Goal: Task Accomplishment & Management: Manage account settings

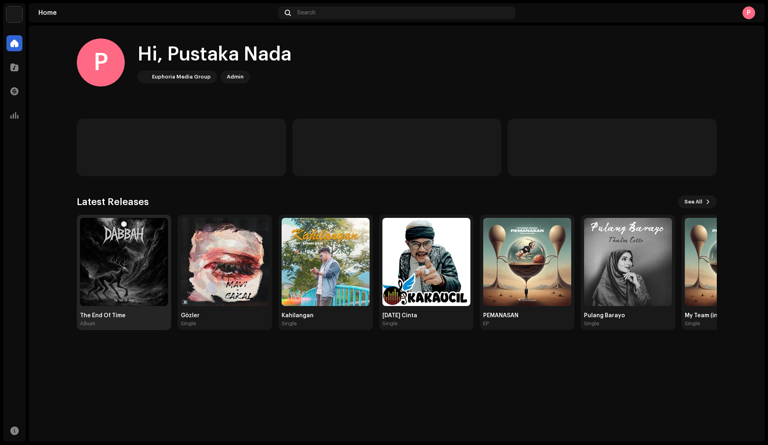
click at [154, 265] on img at bounding box center [124, 262] width 88 height 88
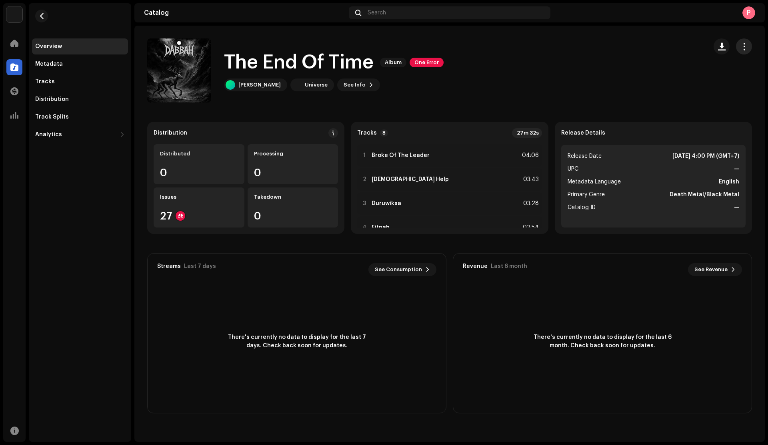
click at [744, 47] on span "button" at bounding box center [745, 46] width 8 height 6
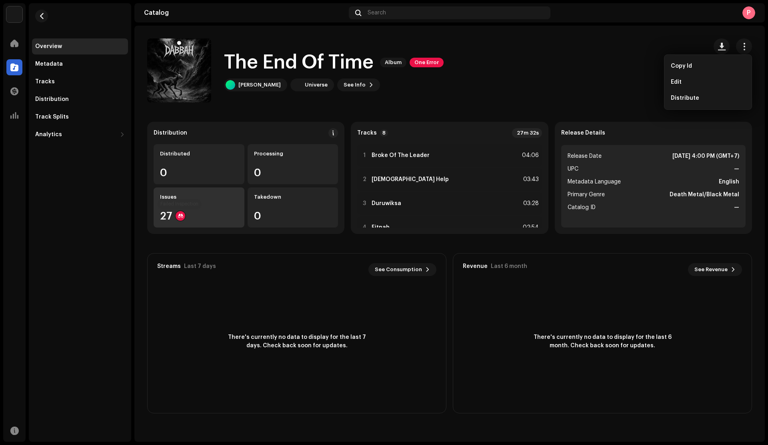
click at [179, 219] on div at bounding box center [181, 216] width 10 height 10
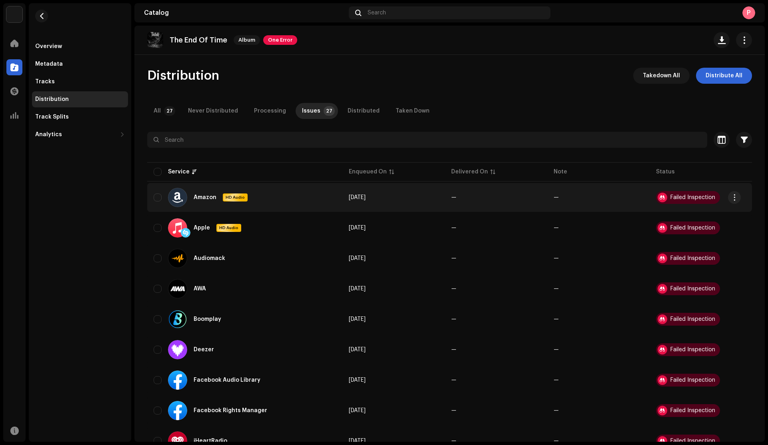
click at [684, 199] on div "Failed Inspection" at bounding box center [693, 198] width 45 height 6
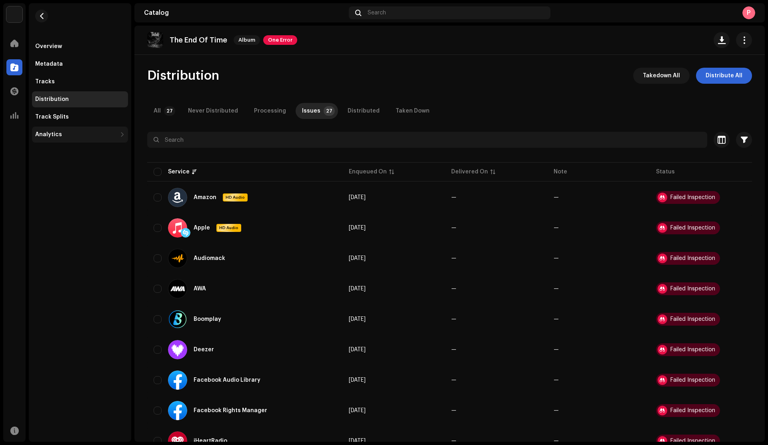
click at [80, 132] on div "Analytics" at bounding box center [76, 134] width 82 height 6
click at [81, 145] on div "Consumption" at bounding box center [80, 152] width 96 height 16
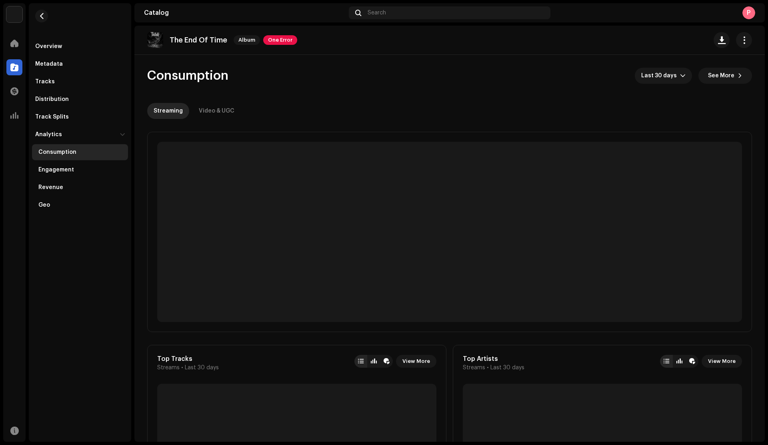
click at [81, 145] on div "Consumption" at bounding box center [80, 152] width 96 height 16
click at [97, 79] on div "Tracks" at bounding box center [80, 81] width 90 height 6
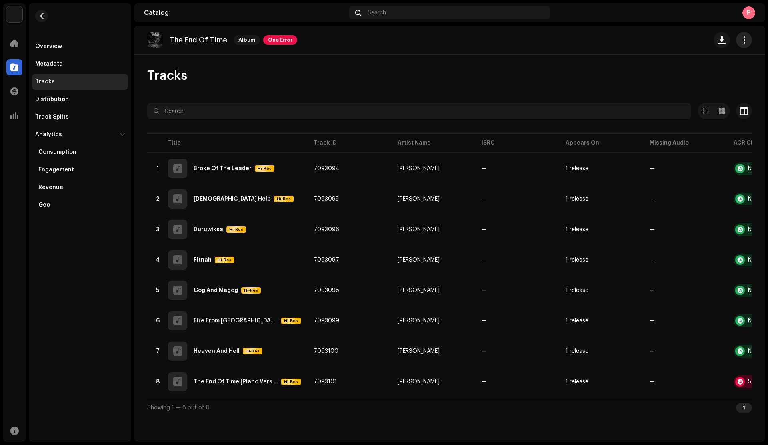
click at [751, 44] on button "button" at bounding box center [744, 40] width 16 height 16
click at [720, 74] on div "Edit" at bounding box center [708, 75] width 74 height 6
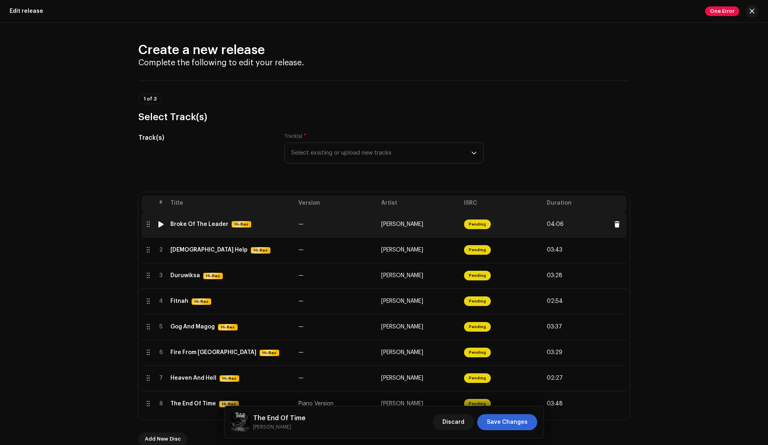
click at [475, 225] on span "Pending" at bounding box center [477, 224] width 27 height 10
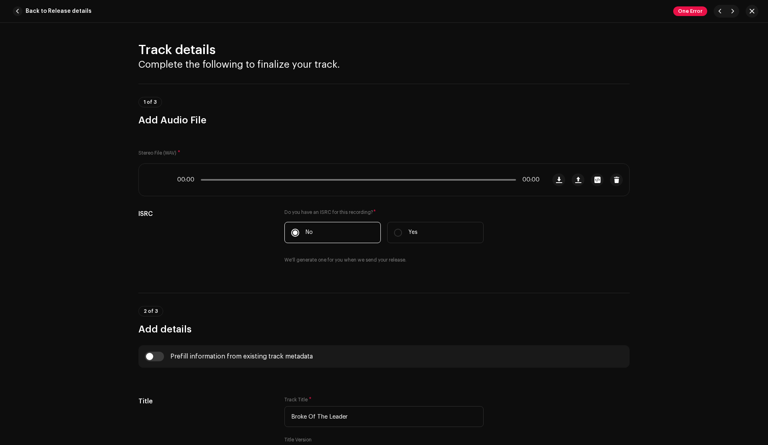
click at [475, 225] on div "ISRC Do you have an ISRC for this recording? * No Yes We'll generate one for yo…" at bounding box center [383, 241] width 491 height 64
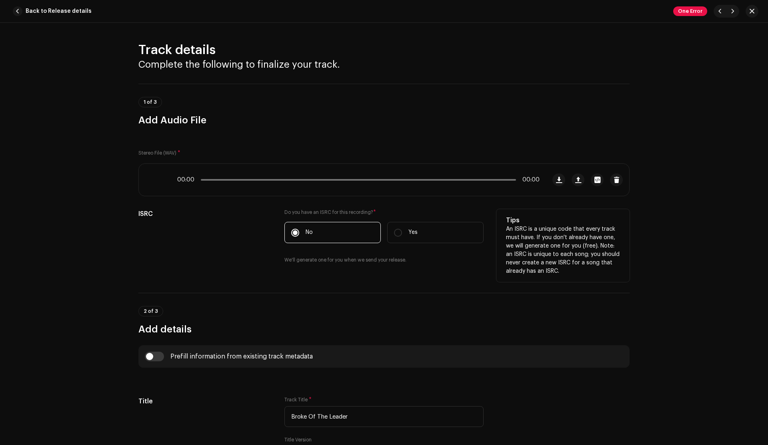
click at [540, 230] on p "An ISRC is a unique code that every track must have. If you don't already have …" at bounding box center [563, 250] width 114 height 50
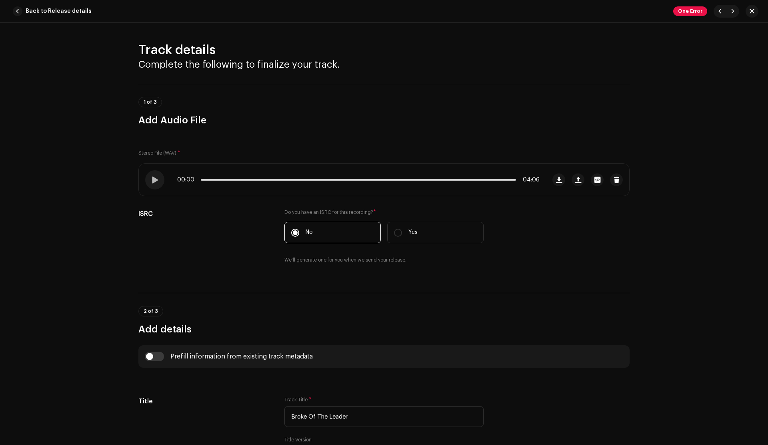
click at [699, 16] on div "One Error" at bounding box center [707, 11] width 66 height 13
click at [700, 10] on span "One Error" at bounding box center [691, 11] width 34 height 10
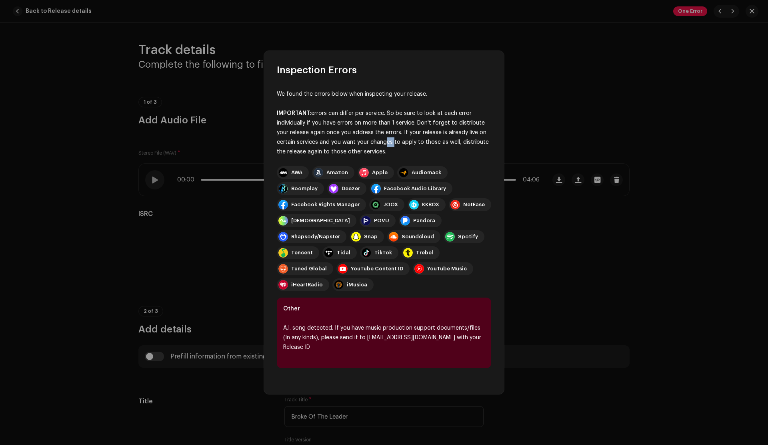
drag, startPoint x: 392, startPoint y: 154, endPoint x: 383, endPoint y: 145, distance: 13.0
click at [383, 145] on div "IMPORTANT: errors can differ per service. So be sure to look at each error indi…" at bounding box center [384, 132] width 215 height 48
drag, startPoint x: 281, startPoint y: 322, endPoint x: 333, endPoint y: 318, distance: 52.2
click at [333, 318] on div "Other A.I. song detected. If you have music production support documents/files …" at bounding box center [384, 332] width 215 height 70
click at [408, 340] on div "A.I. song detected. If you have music production support documents/files (In an…" at bounding box center [384, 337] width 202 height 29
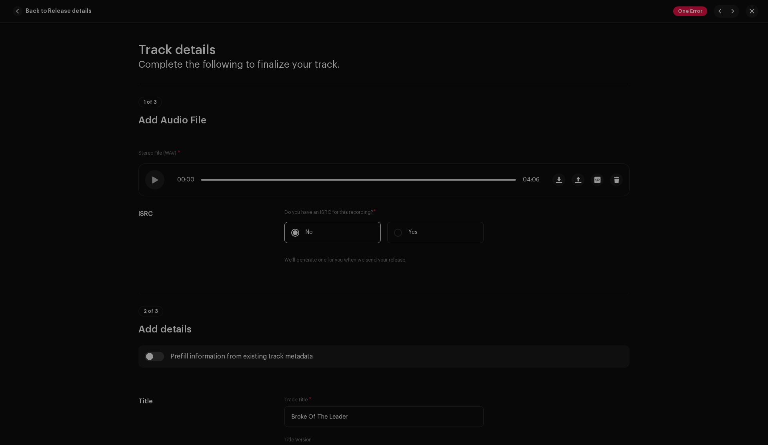
click at [530, 143] on div "Inspection Errors We found the errors below when inspecting your release. IMPOR…" at bounding box center [384, 222] width 768 height 445
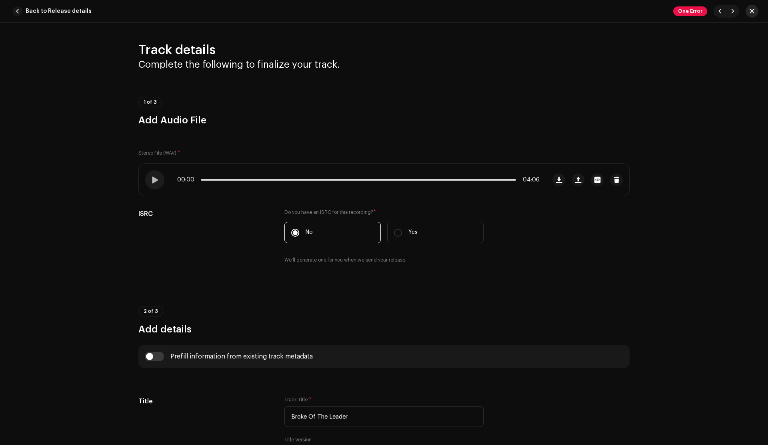
click at [752, 13] on span "button" at bounding box center [752, 11] width 5 height 6
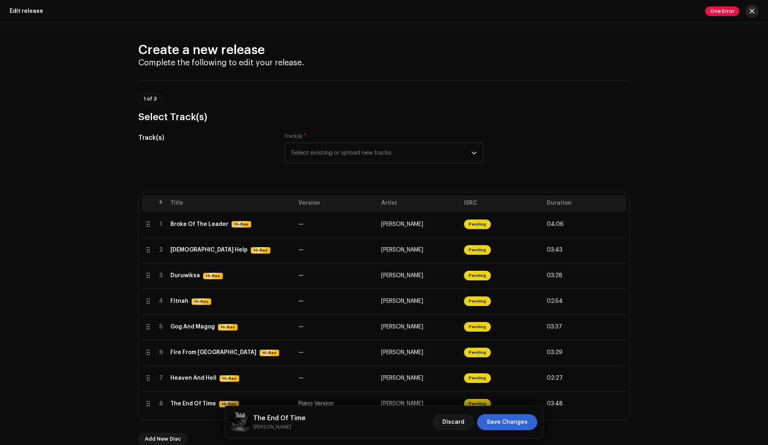
click at [755, 13] on button "button" at bounding box center [752, 11] width 13 height 13
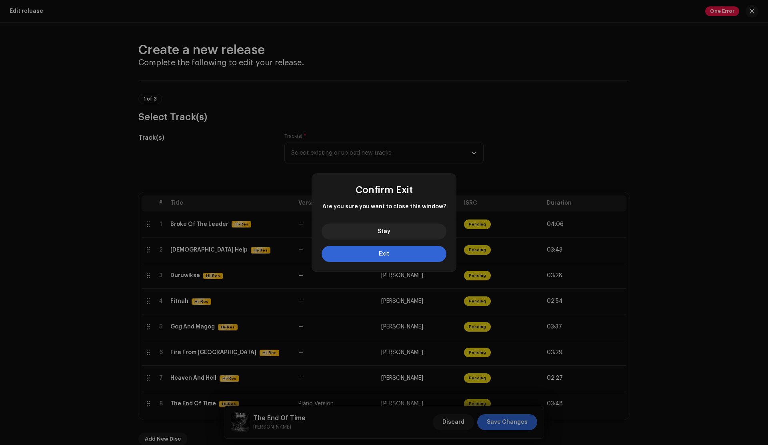
click at [378, 262] on div "Stay Exit" at bounding box center [384, 244] width 144 height 54
click at [381, 256] on span "Exit" at bounding box center [384, 254] width 10 height 6
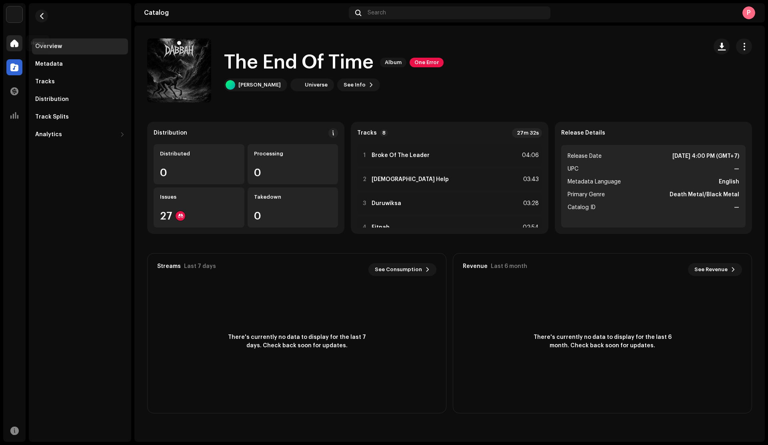
click at [12, 40] on span at bounding box center [14, 43] width 8 height 6
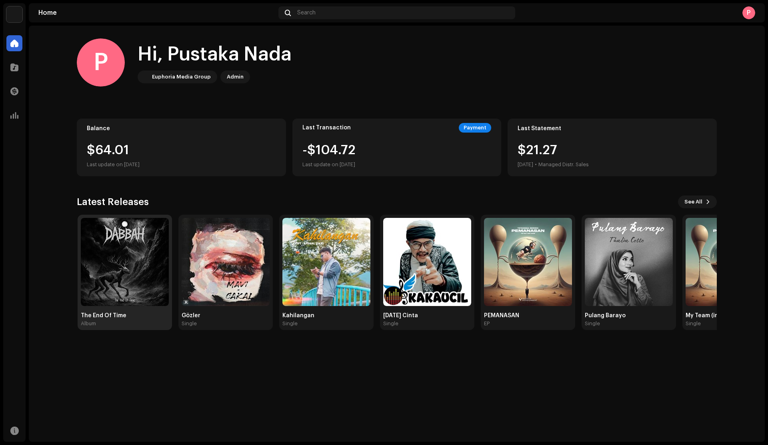
click at [141, 247] on img at bounding box center [125, 262] width 88 height 88
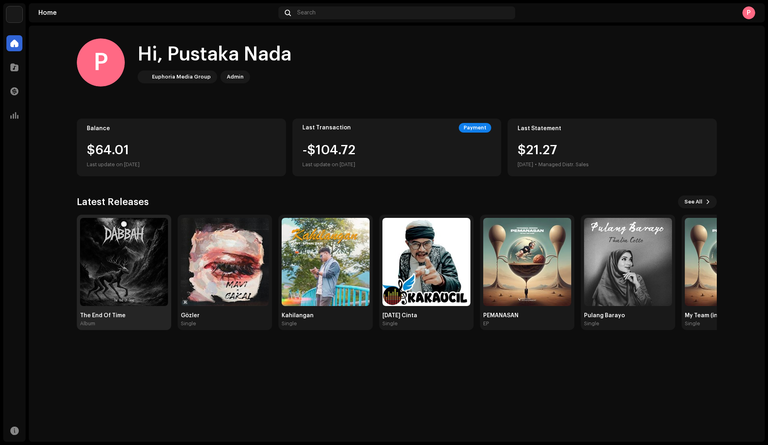
click at [140, 247] on img at bounding box center [124, 262] width 88 height 88
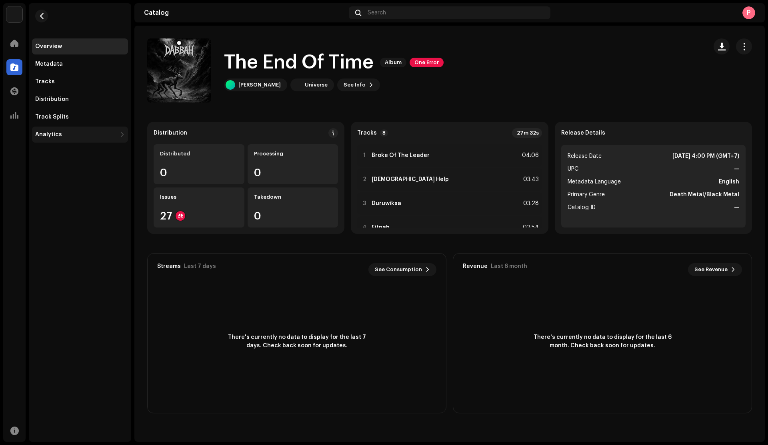
click at [100, 133] on div "Analytics" at bounding box center [76, 134] width 82 height 6
click at [92, 166] on div "Engagement" at bounding box center [80, 170] width 96 height 16
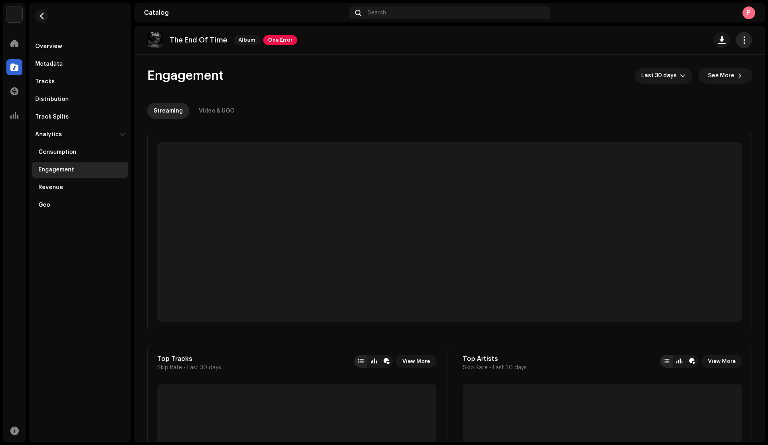
click at [741, 42] on span "button" at bounding box center [745, 40] width 8 height 6
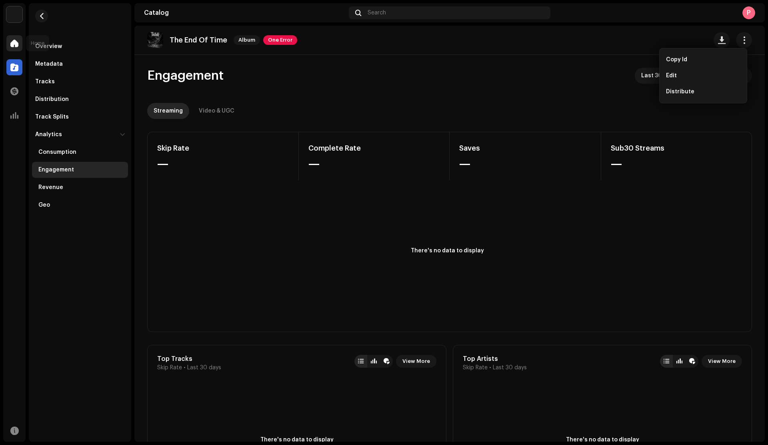
click at [15, 46] on span at bounding box center [14, 43] width 8 height 6
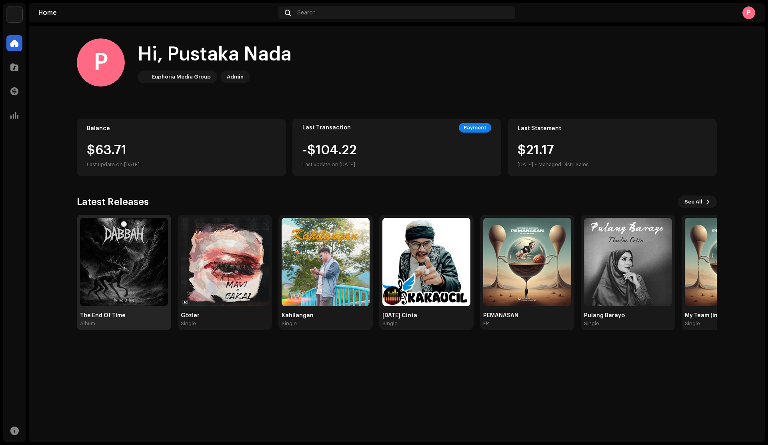
click at [129, 273] on img at bounding box center [124, 262] width 88 height 88
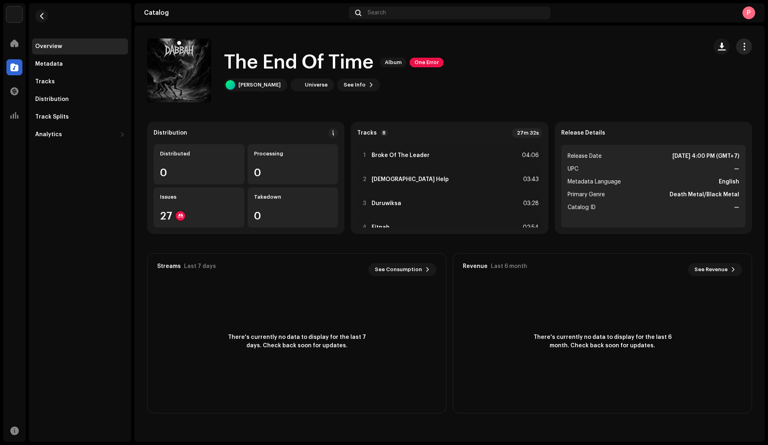
click at [750, 40] on button "button" at bounding box center [744, 46] width 16 height 16
click at [722, 46] on span "button" at bounding box center [722, 46] width 8 height 6
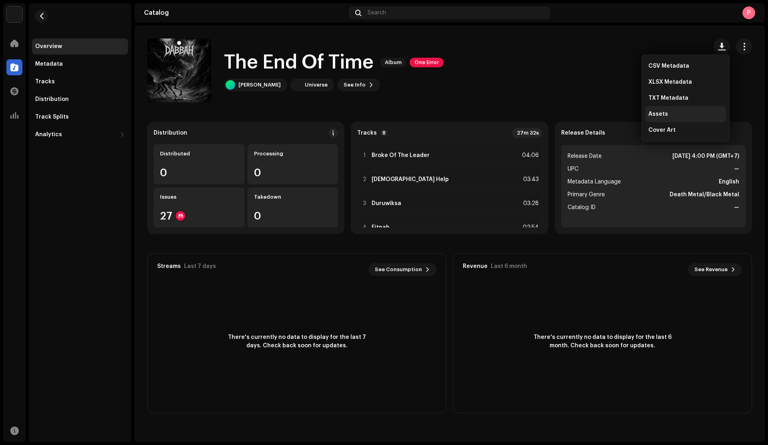
click at [667, 114] on div "Assets" at bounding box center [686, 114] width 74 height 6
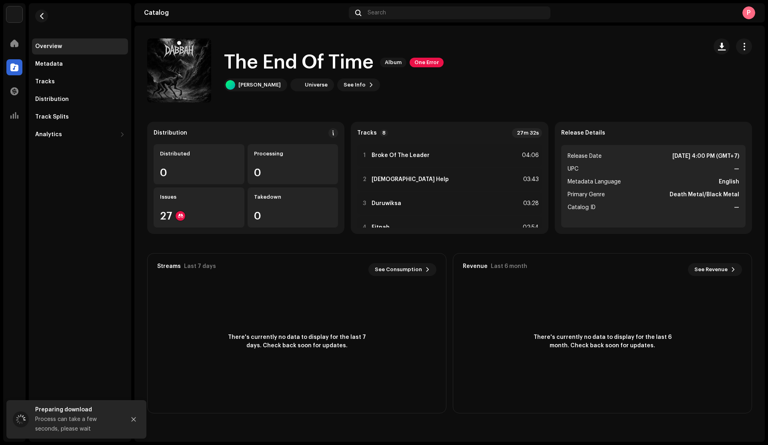
drag, startPoint x: 89, startPoint y: 407, endPoint x: 239, endPoint y: 388, distance: 151.3
click at [239, 388] on pro-root "PT. Pustaka Nada Satria Home Catalog Transactions Analytics Resources Overview …" at bounding box center [384, 222] width 768 height 445
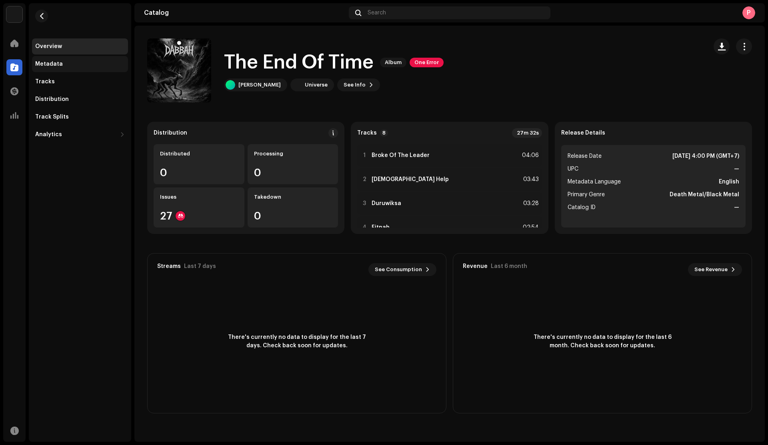
click at [66, 60] on div "Metadata" at bounding box center [80, 64] width 96 height 16
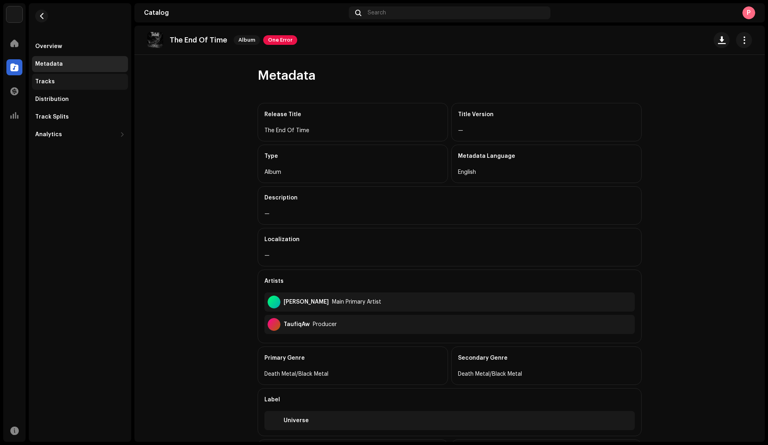
click at [60, 83] on div "Tracks" at bounding box center [80, 81] width 90 height 6
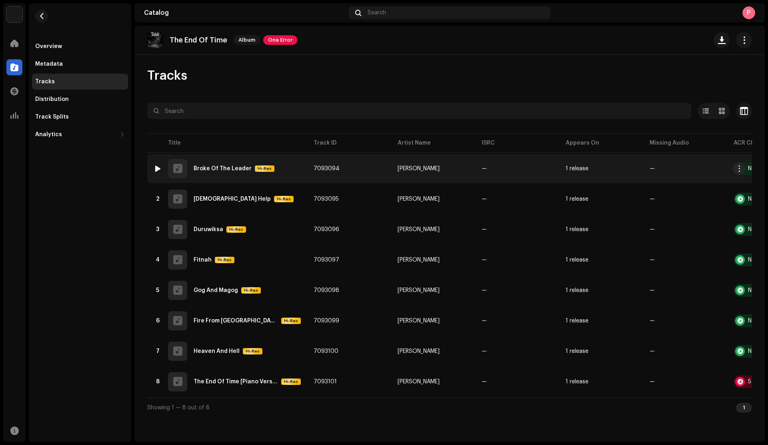
click at [407, 165] on td "[PERSON_NAME]" at bounding box center [433, 168] width 84 height 29
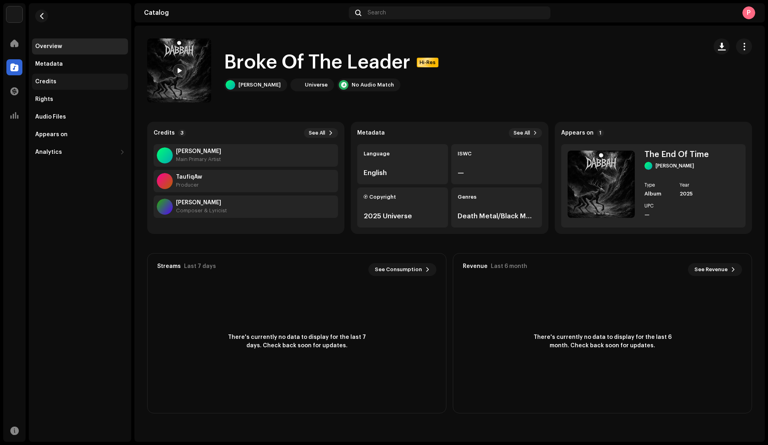
click at [47, 81] on div "Credits" at bounding box center [45, 81] width 21 height 6
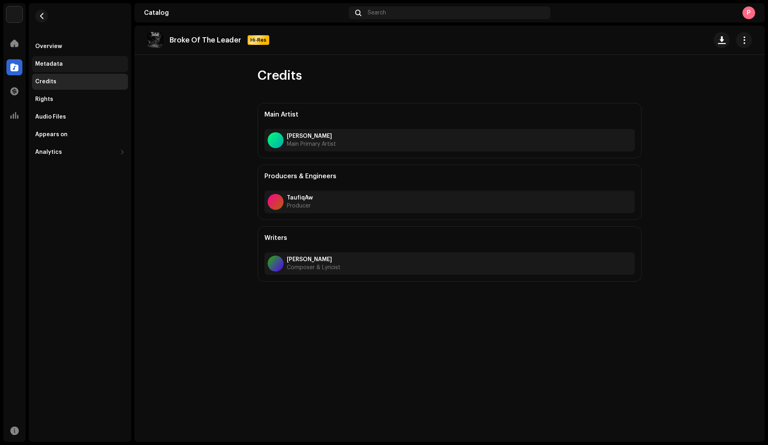
click at [58, 66] on div "Metadata" at bounding box center [49, 64] width 28 height 6
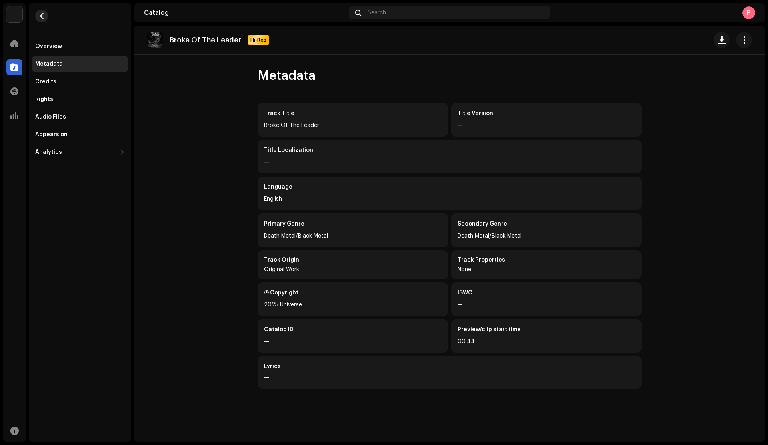
click at [42, 15] on span "button" at bounding box center [42, 16] width 6 height 6
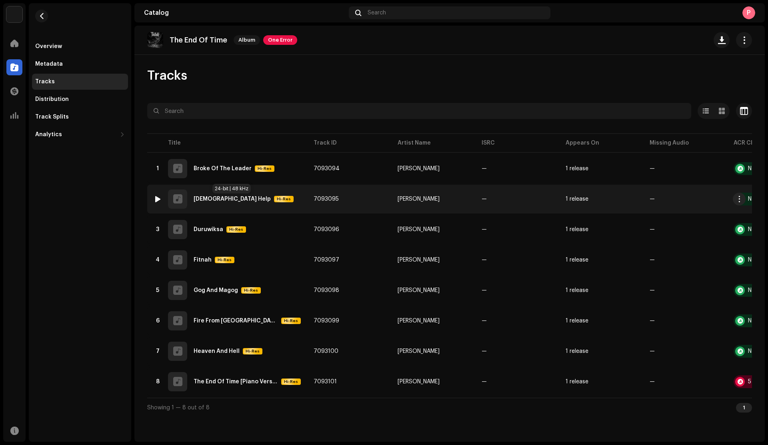
click at [275, 198] on span "Hi-Res" at bounding box center [284, 199] width 18 height 6
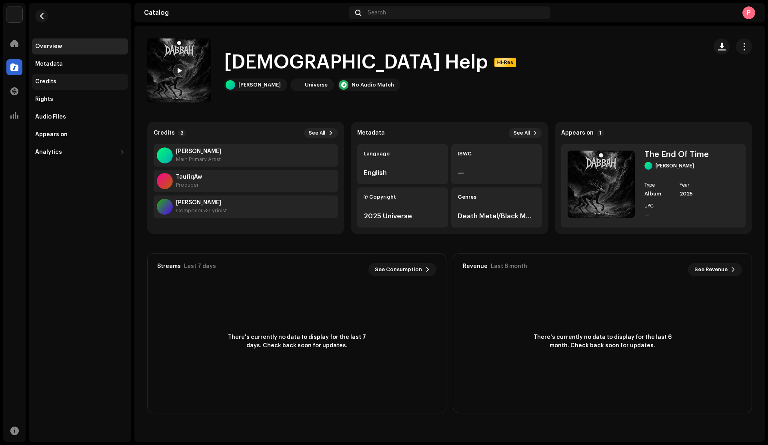
click at [110, 85] on div "Credits" at bounding box center [80, 82] width 96 height 16
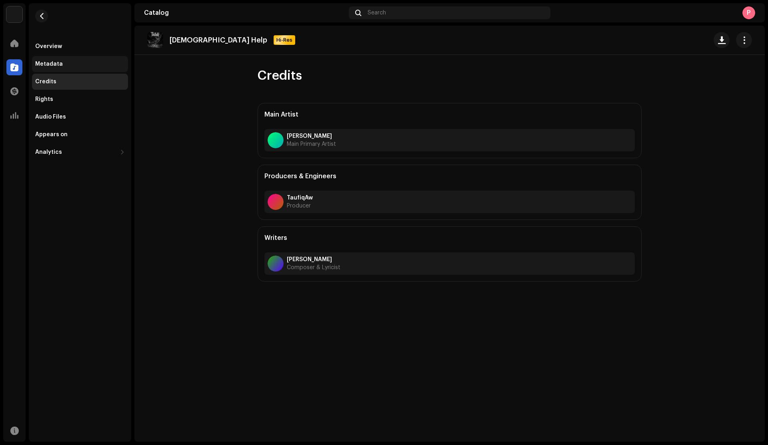
click at [57, 66] on div "Metadata" at bounding box center [49, 64] width 28 height 6
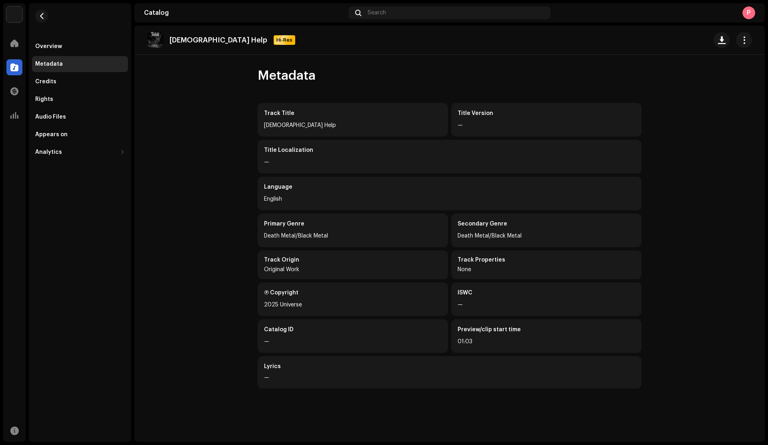
click at [41, 23] on re-m-nav-back at bounding box center [41, 20] width 19 height 35
click at [43, 18] on span "button" at bounding box center [42, 16] width 6 height 6
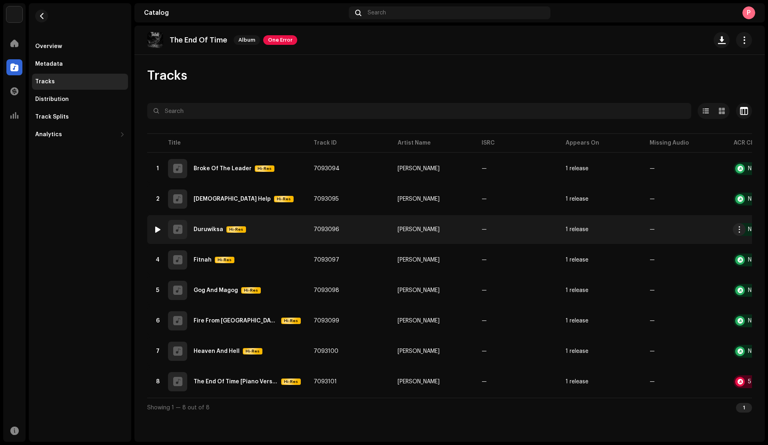
click at [191, 228] on div "3 Duruwiksa Hi-Res" at bounding box center [227, 229] width 147 height 19
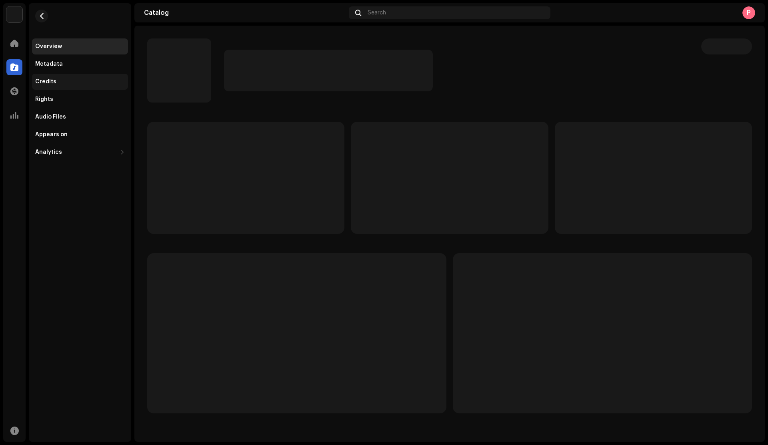
click at [51, 82] on div "Credits" at bounding box center [45, 81] width 21 height 6
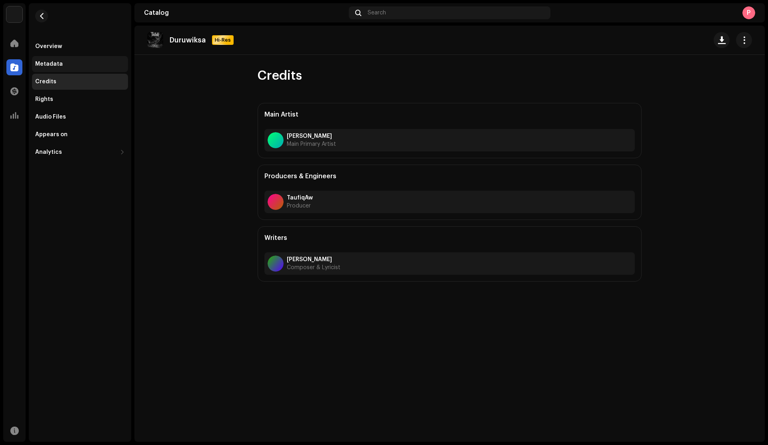
click at [72, 69] on div "Metadata" at bounding box center [80, 64] width 96 height 16
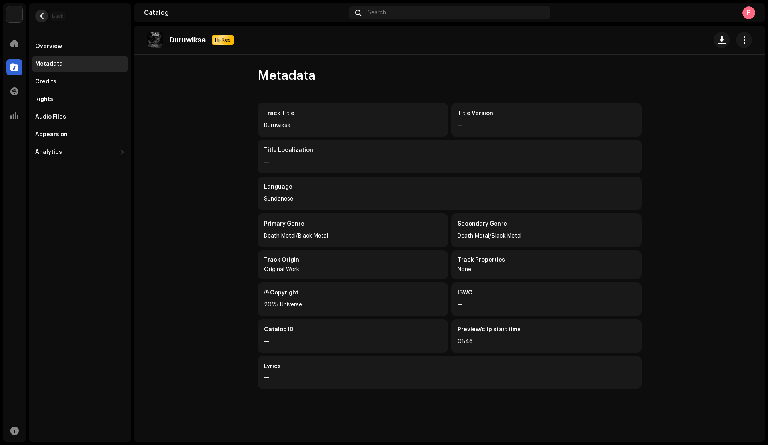
click at [42, 11] on button "button" at bounding box center [41, 16] width 13 height 13
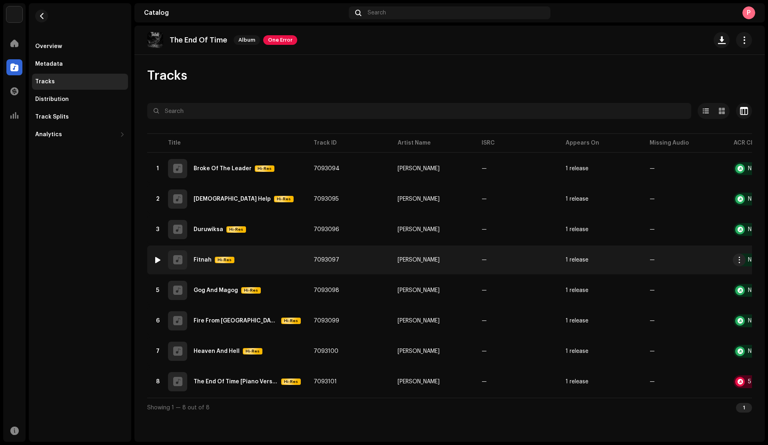
click at [230, 263] on div "4 Fitnah Hi-Res" at bounding box center [227, 259] width 147 height 19
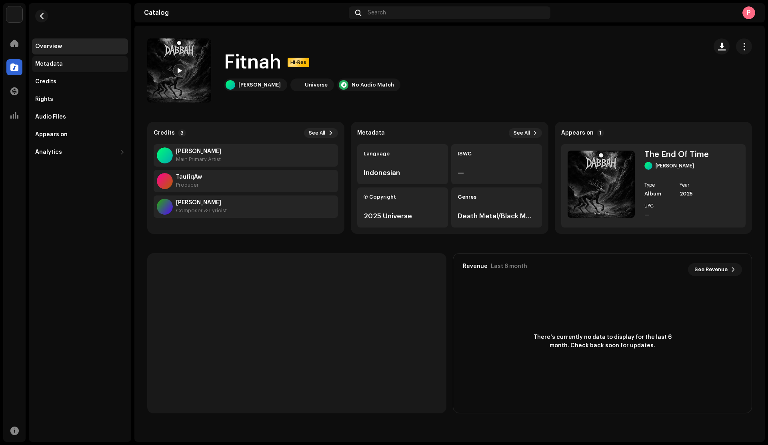
click at [100, 57] on div "Metadata" at bounding box center [80, 64] width 96 height 16
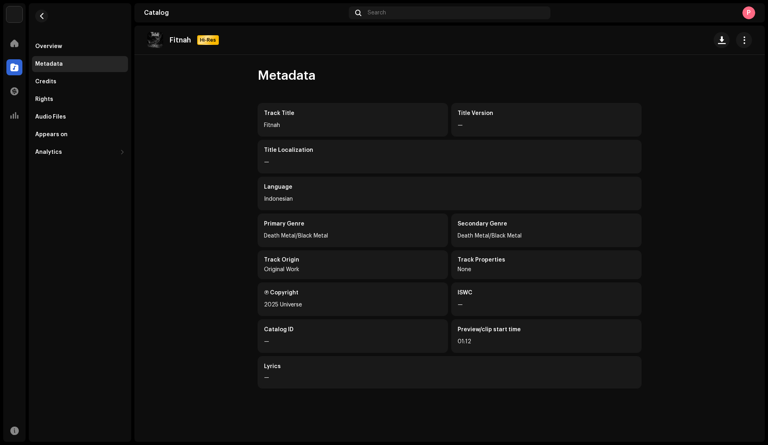
click at [41, 19] on button "button" at bounding box center [41, 16] width 13 height 13
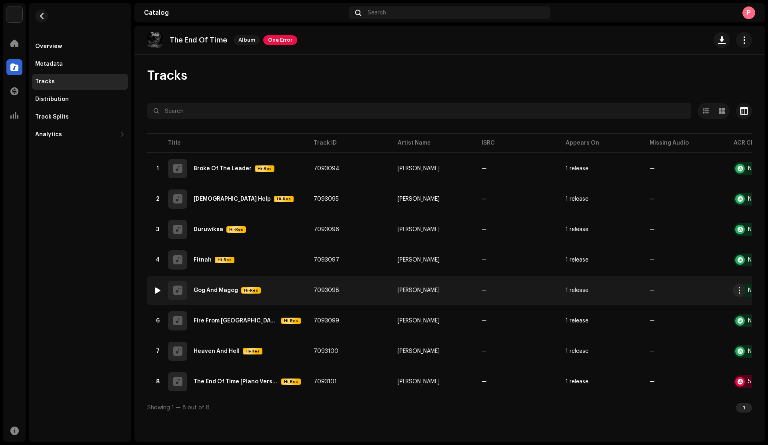
click at [233, 297] on div "5 Gog And Magog Hi-Res" at bounding box center [227, 290] width 147 height 19
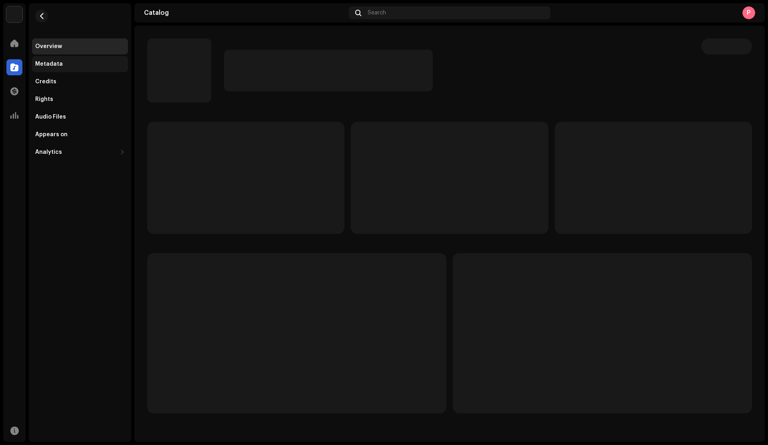
click at [49, 66] on div "Metadata" at bounding box center [49, 64] width 28 height 6
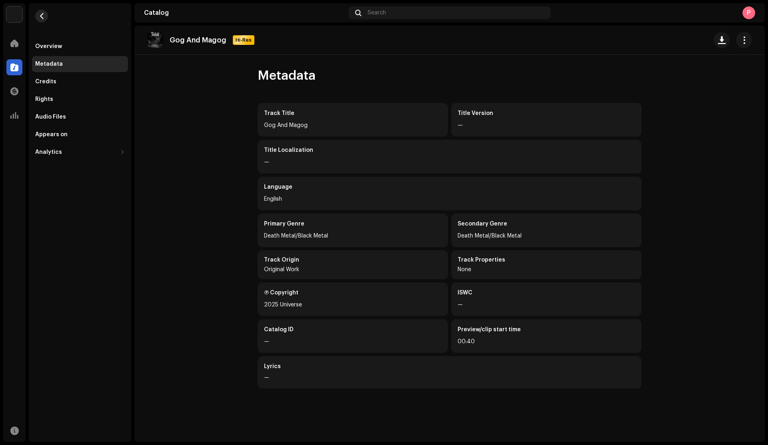
click at [41, 16] on span "button" at bounding box center [42, 16] width 6 height 6
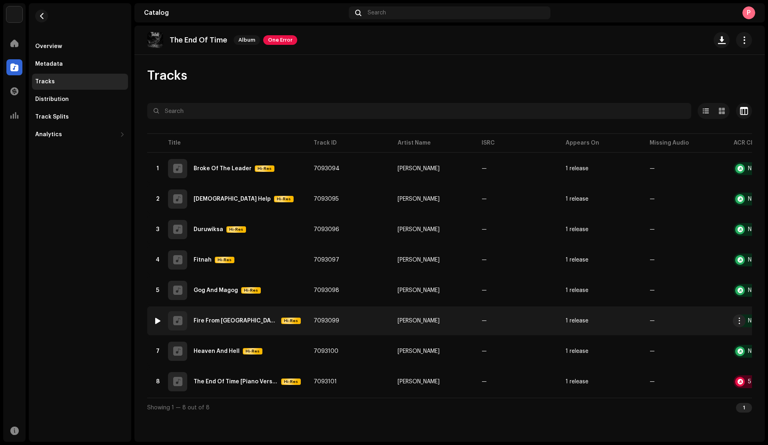
click at [236, 318] on div "Fire From [GEOGRAPHIC_DATA]" at bounding box center [236, 321] width 84 height 6
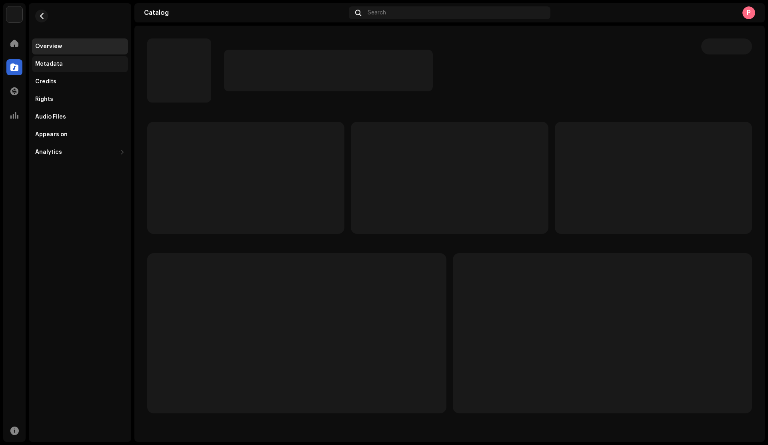
click at [42, 65] on div "Metadata" at bounding box center [49, 64] width 28 height 6
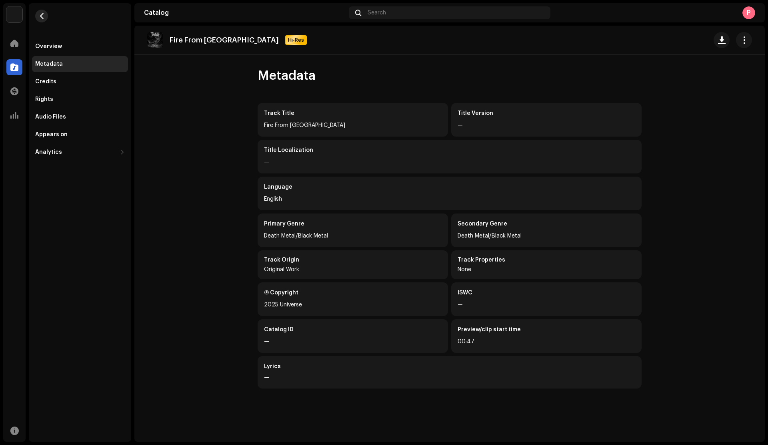
click at [40, 18] on span "button" at bounding box center [42, 16] width 6 height 6
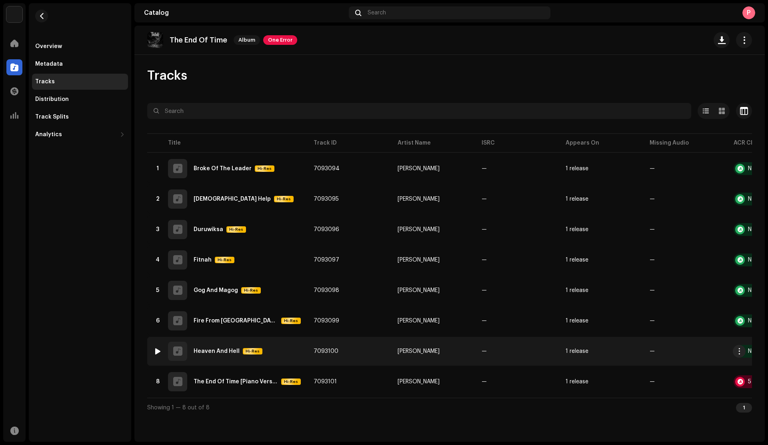
click at [240, 349] on div "Heaven And Hell Hi-Res" at bounding box center [228, 351] width 69 height 6
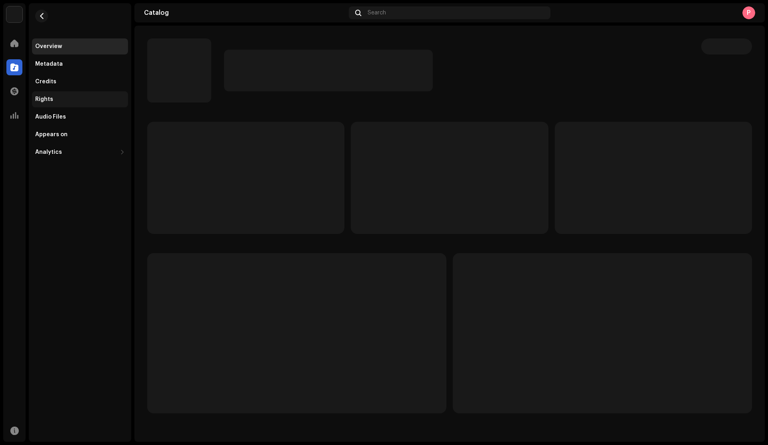
click at [83, 98] on div "Rights" at bounding box center [80, 99] width 90 height 6
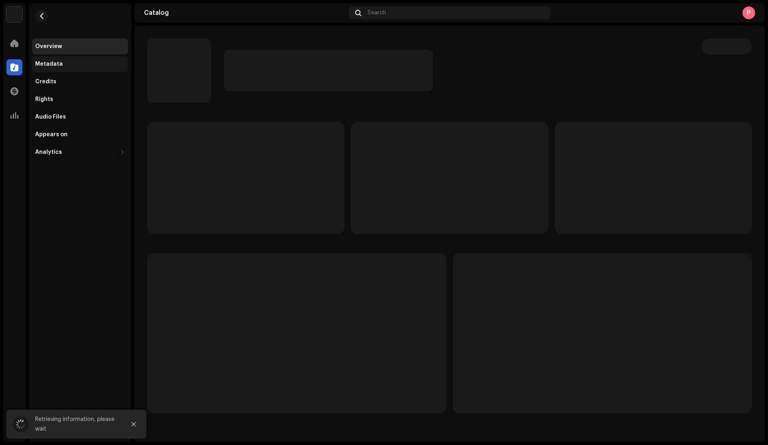
click at [82, 59] on div "Metadata" at bounding box center [80, 64] width 96 height 16
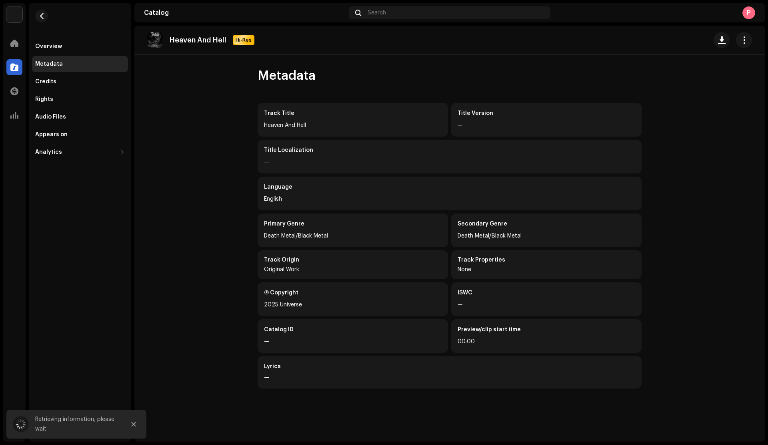
click at [462, 316] on div "Track Title Heaven And Hell Title Version — Title Localization — Language Engli…" at bounding box center [450, 252] width 384 height 298
click at [43, 15] on span "button" at bounding box center [42, 16] width 6 height 6
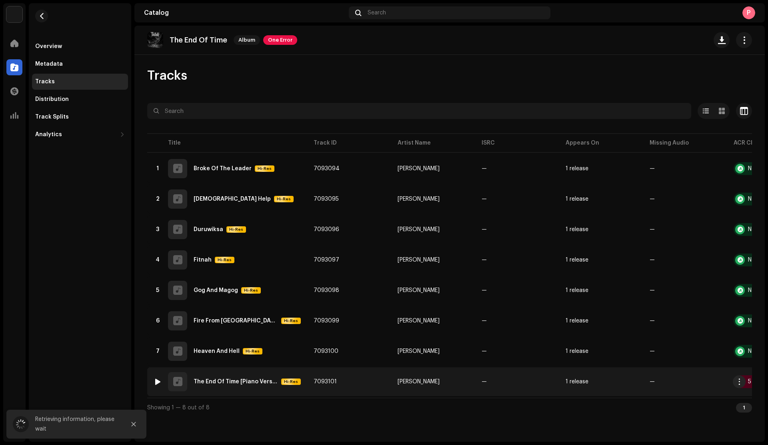
click at [221, 383] on div "The End Of Time [Piano Version]" at bounding box center [236, 382] width 84 height 6
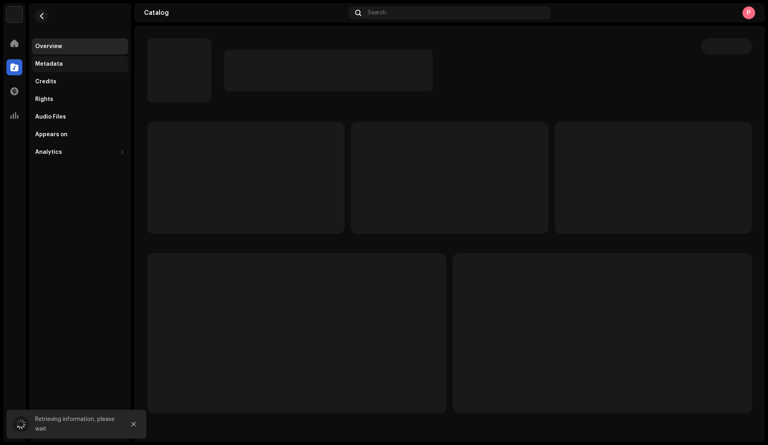
click at [83, 66] on div "Metadata" at bounding box center [80, 64] width 90 height 6
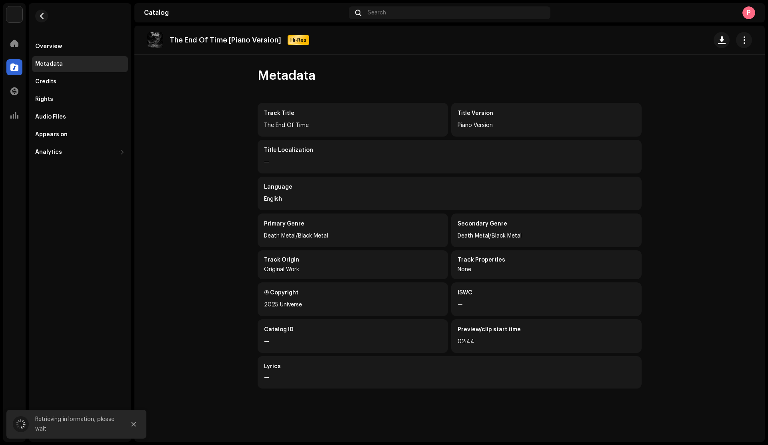
click at [753, 18] on re-a-cover "P" at bounding box center [749, 12] width 13 height 13
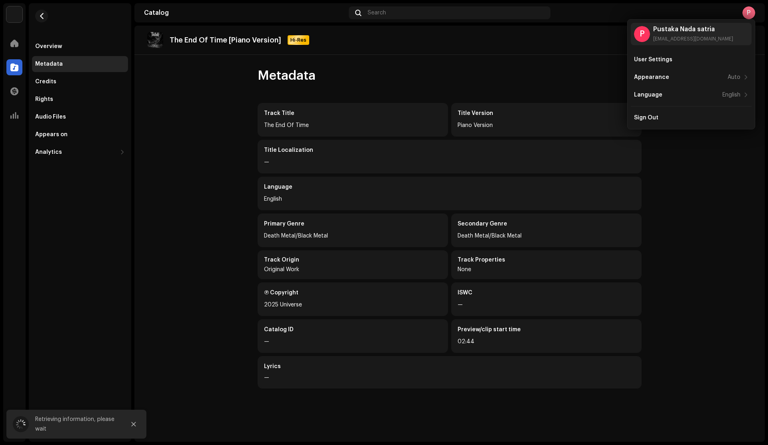
click at [659, 126] on div "P Pustaka Nada satria [EMAIL_ADDRESS][DOMAIN_NAME] User Settings Appearance Aut…" at bounding box center [692, 74] width 128 height 110
click at [656, 123] on div "Sign Out" at bounding box center [691, 118] width 121 height 16
click at [643, 118] on div "Sign Out" at bounding box center [646, 117] width 24 height 6
click at [683, 118] on div "Sign Out" at bounding box center [691, 117] width 114 height 6
click at [687, 116] on div "Sign Out" at bounding box center [691, 117] width 114 height 6
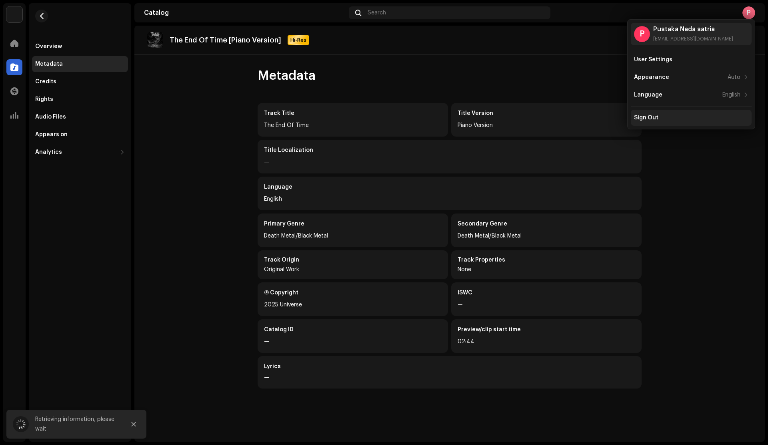
click at [660, 113] on div "Sign Out" at bounding box center [691, 118] width 121 height 16
click at [687, 115] on div "Sign Out" at bounding box center [691, 117] width 114 height 6
click at [632, 122] on div "Sign Out" at bounding box center [691, 118] width 121 height 16
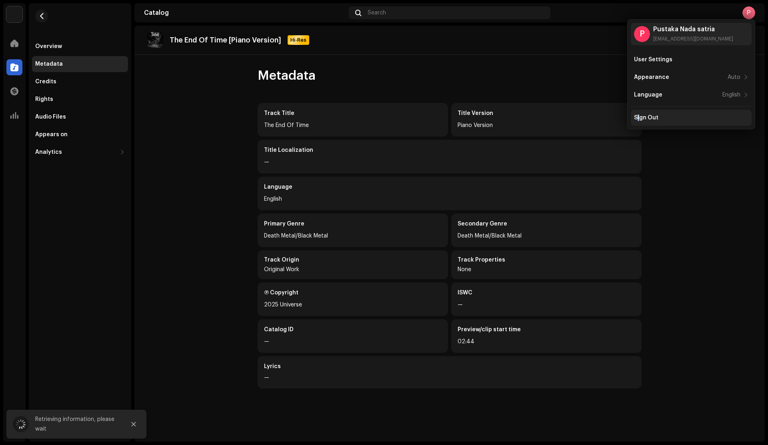
click at [639, 121] on div "Sign Out" at bounding box center [691, 118] width 121 height 16
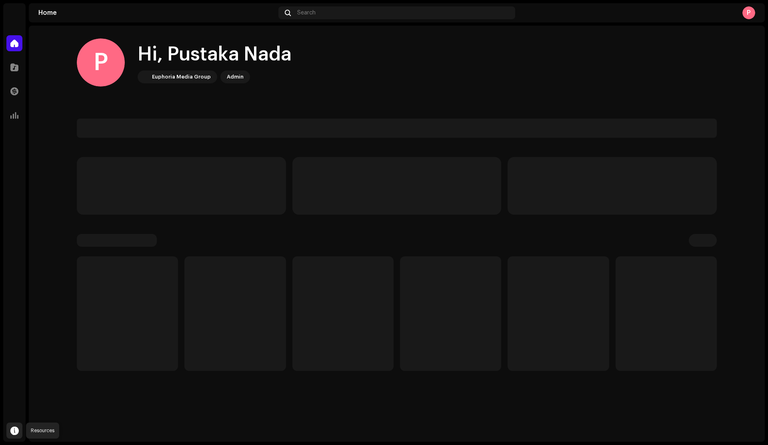
click at [10, 431] on div at bounding box center [14, 430] width 16 height 16
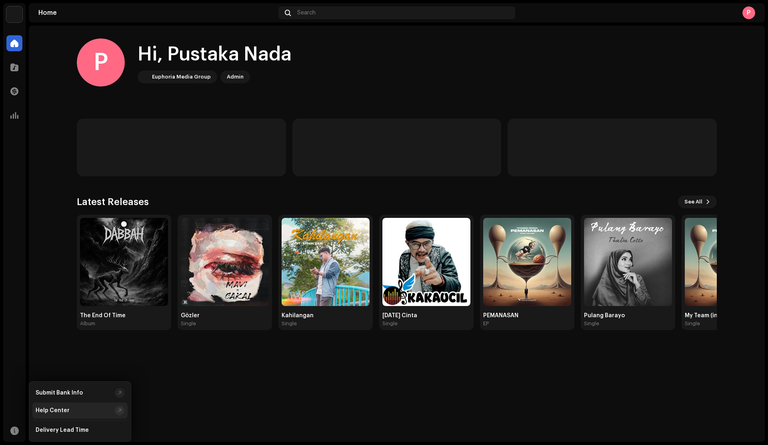
click at [61, 412] on div "Help Center" at bounding box center [53, 410] width 34 height 6
